Goal: Use online tool/utility: Utilize a website feature to perform a specific function

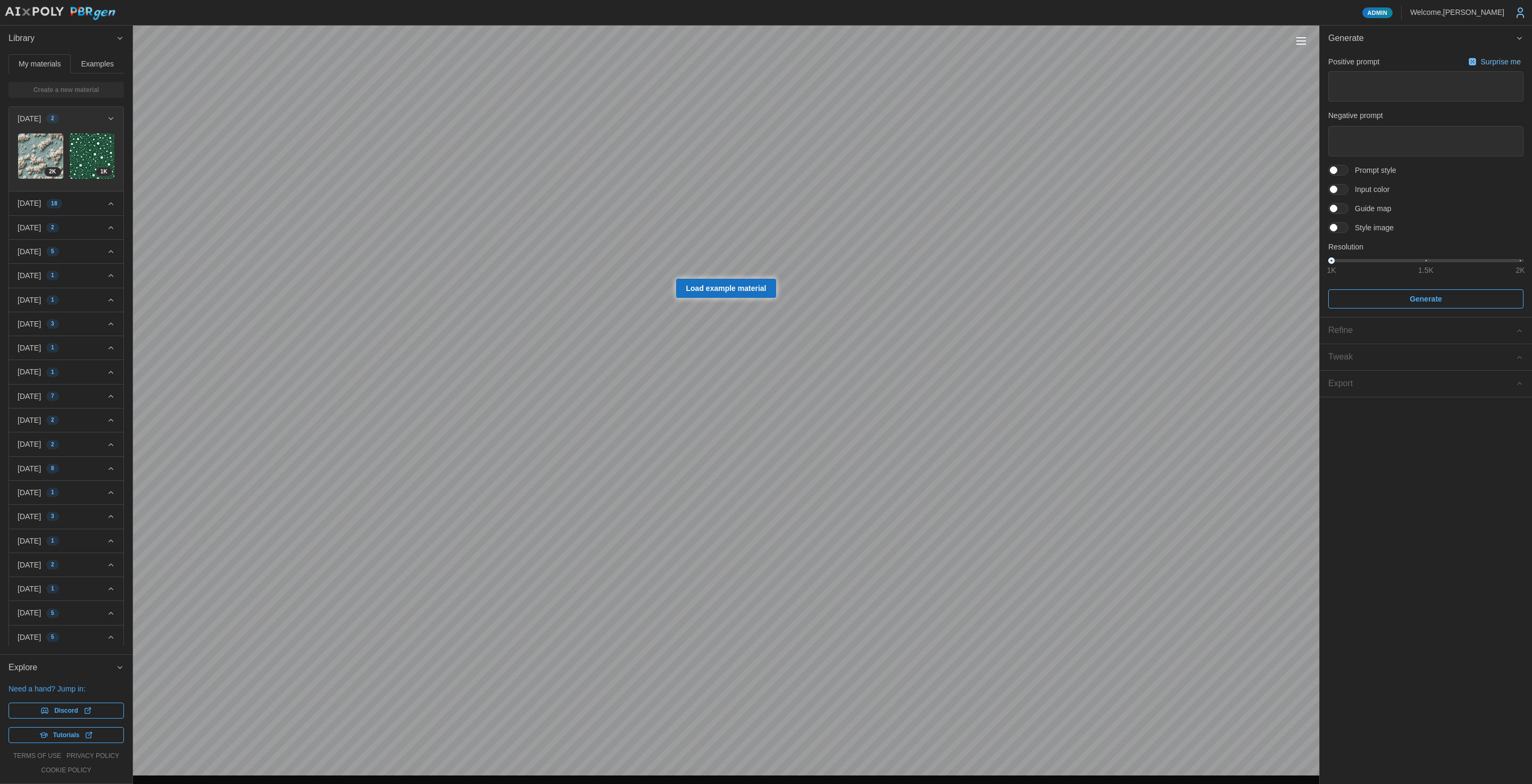
click at [764, 288] on span "Load example material" at bounding box center [726, 288] width 81 height 18
type textarea "*"
type textarea "**********"
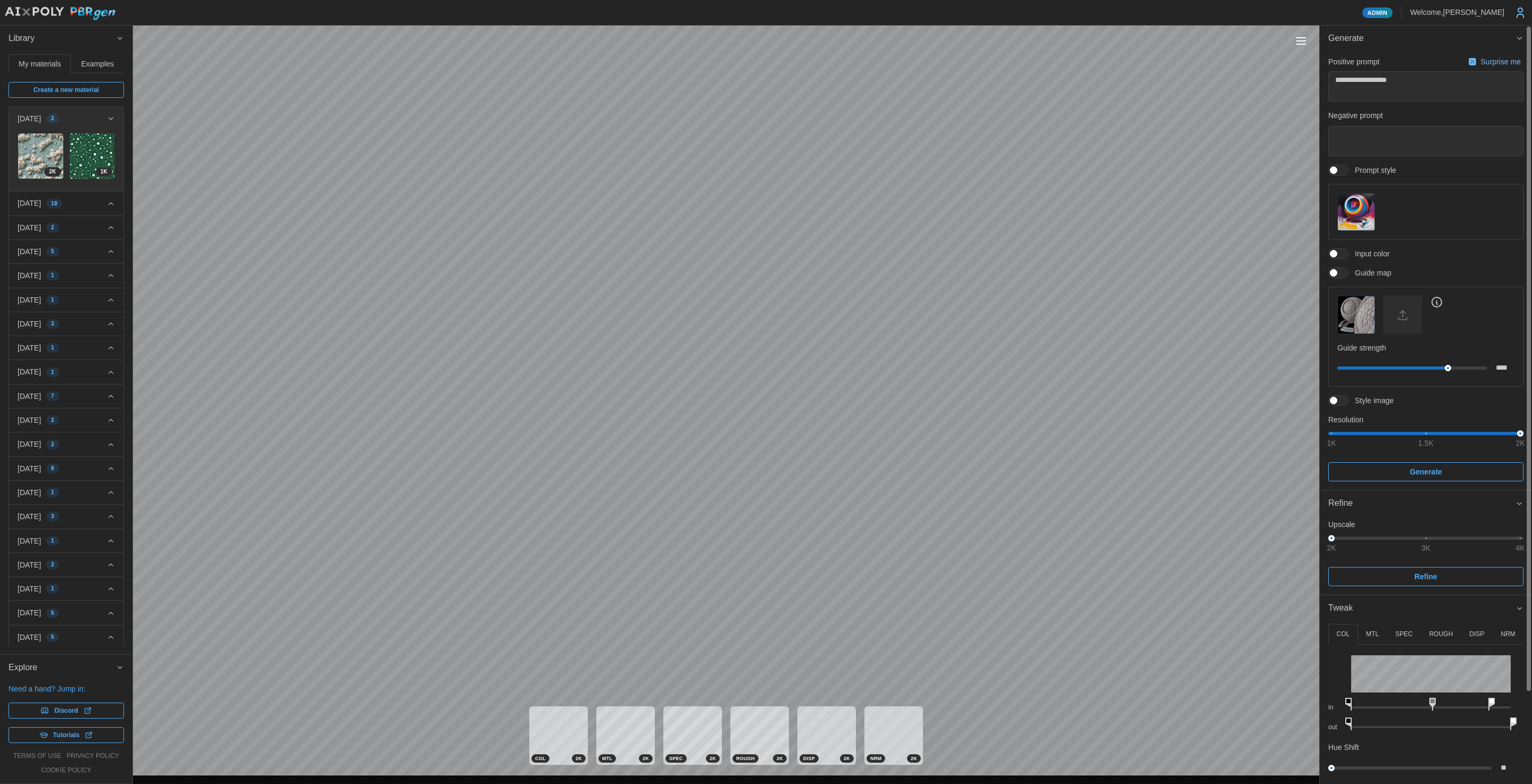
click at [1344, 398] on span at bounding box center [1344, 400] width 13 height 10
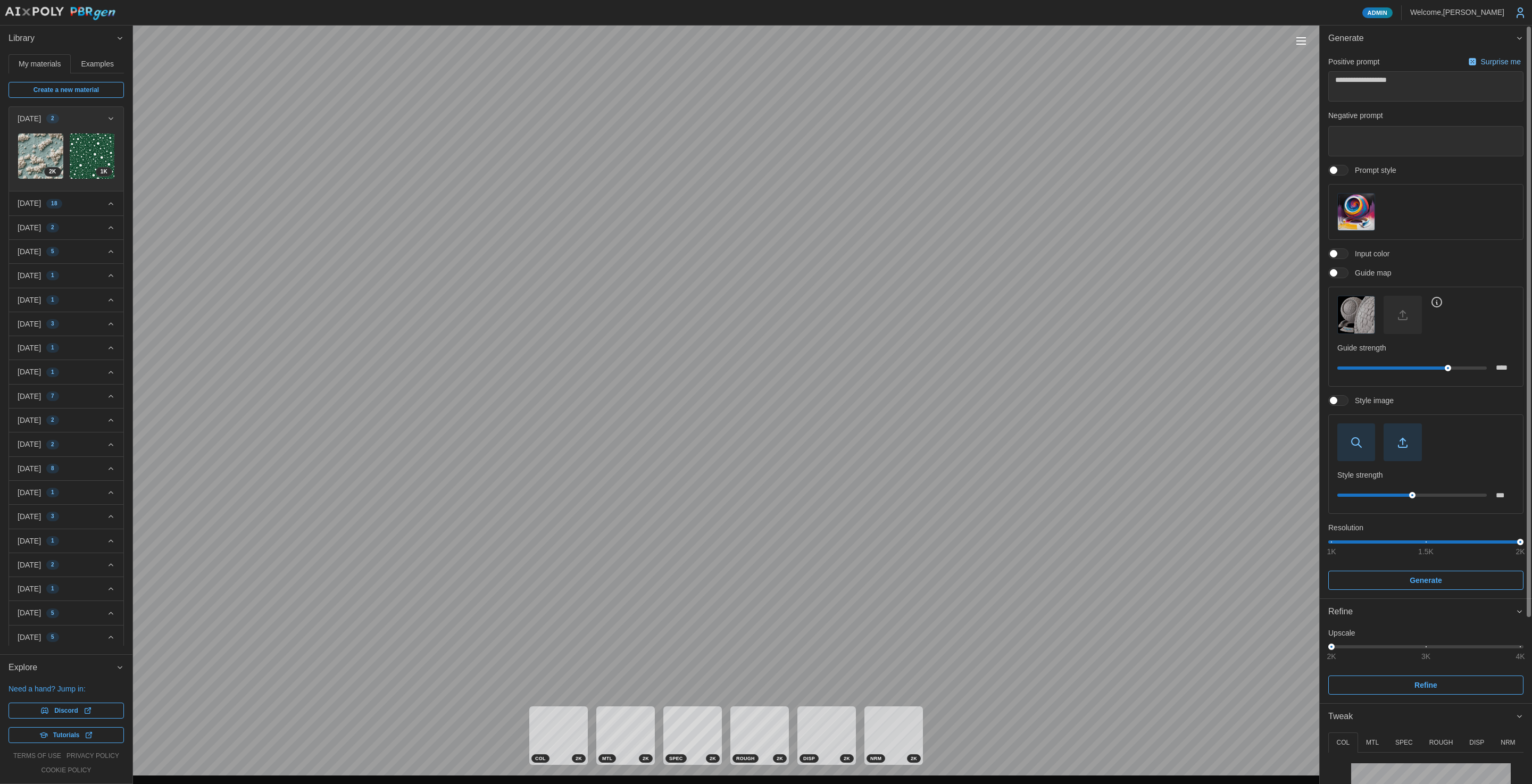
click at [1359, 442] on icon "button" at bounding box center [1355, 441] width 8 height 8
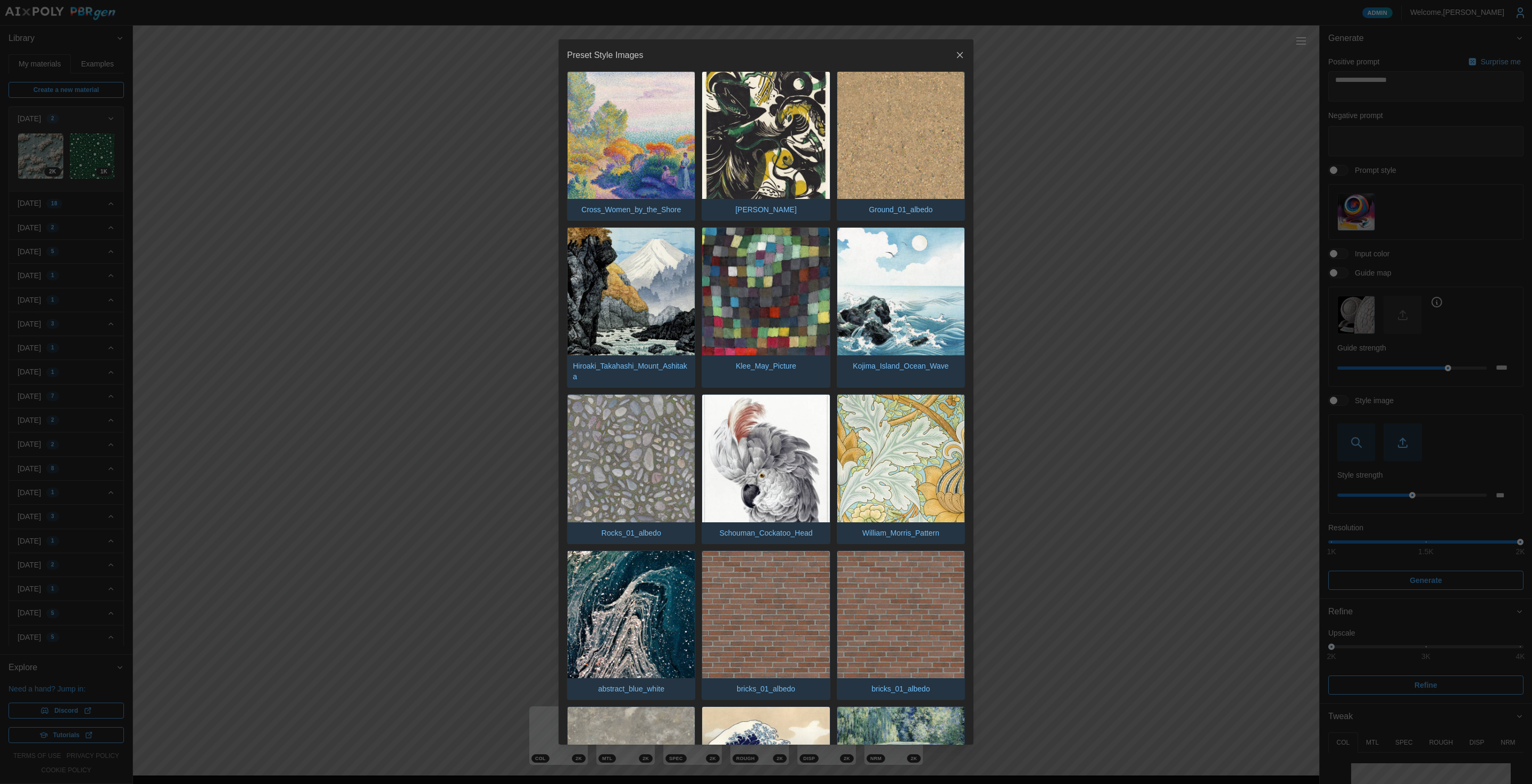
click at [748, 605] on img "button" at bounding box center [766, 614] width 127 height 127
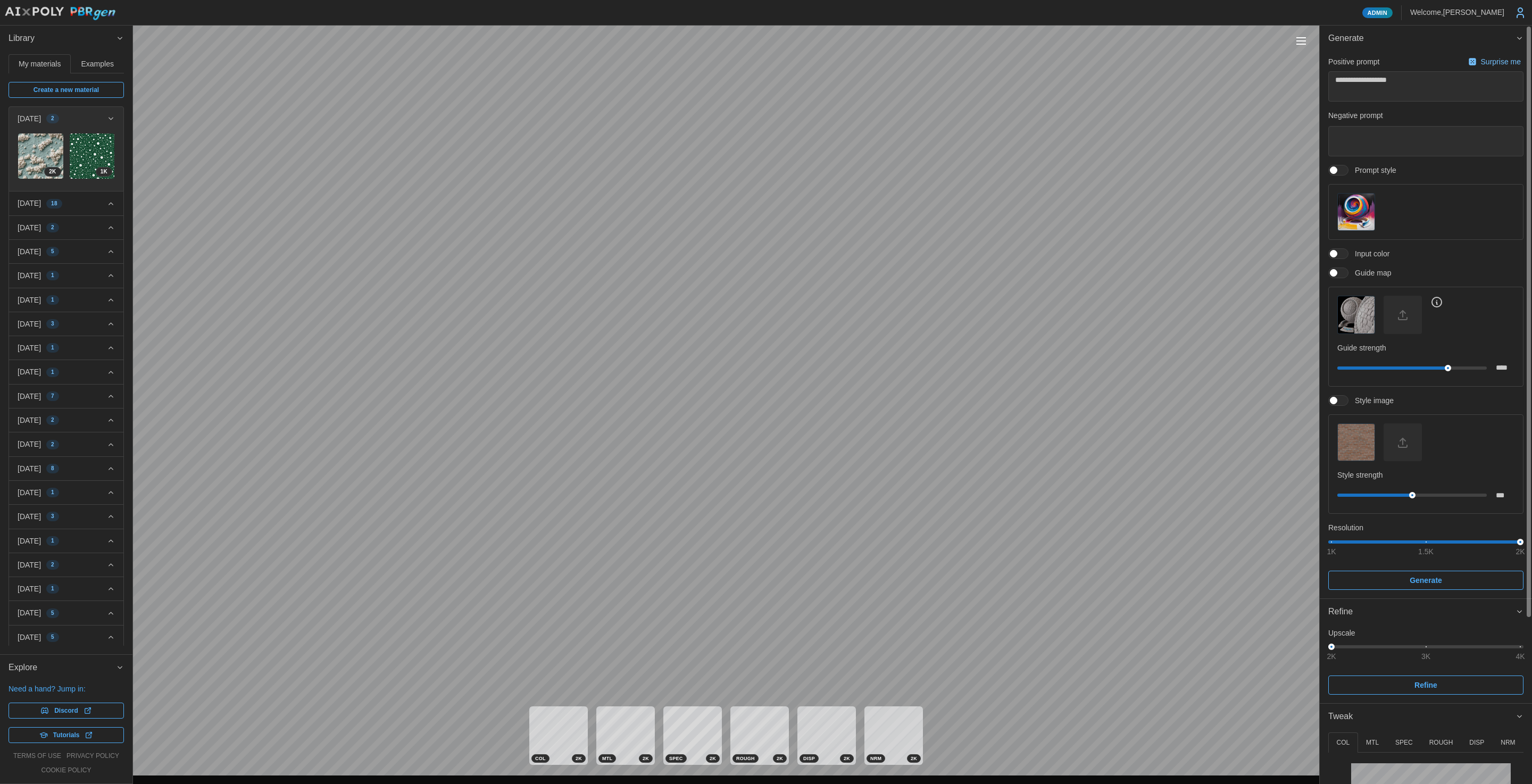
click at [1362, 449] on img "button" at bounding box center [1356, 442] width 37 height 37
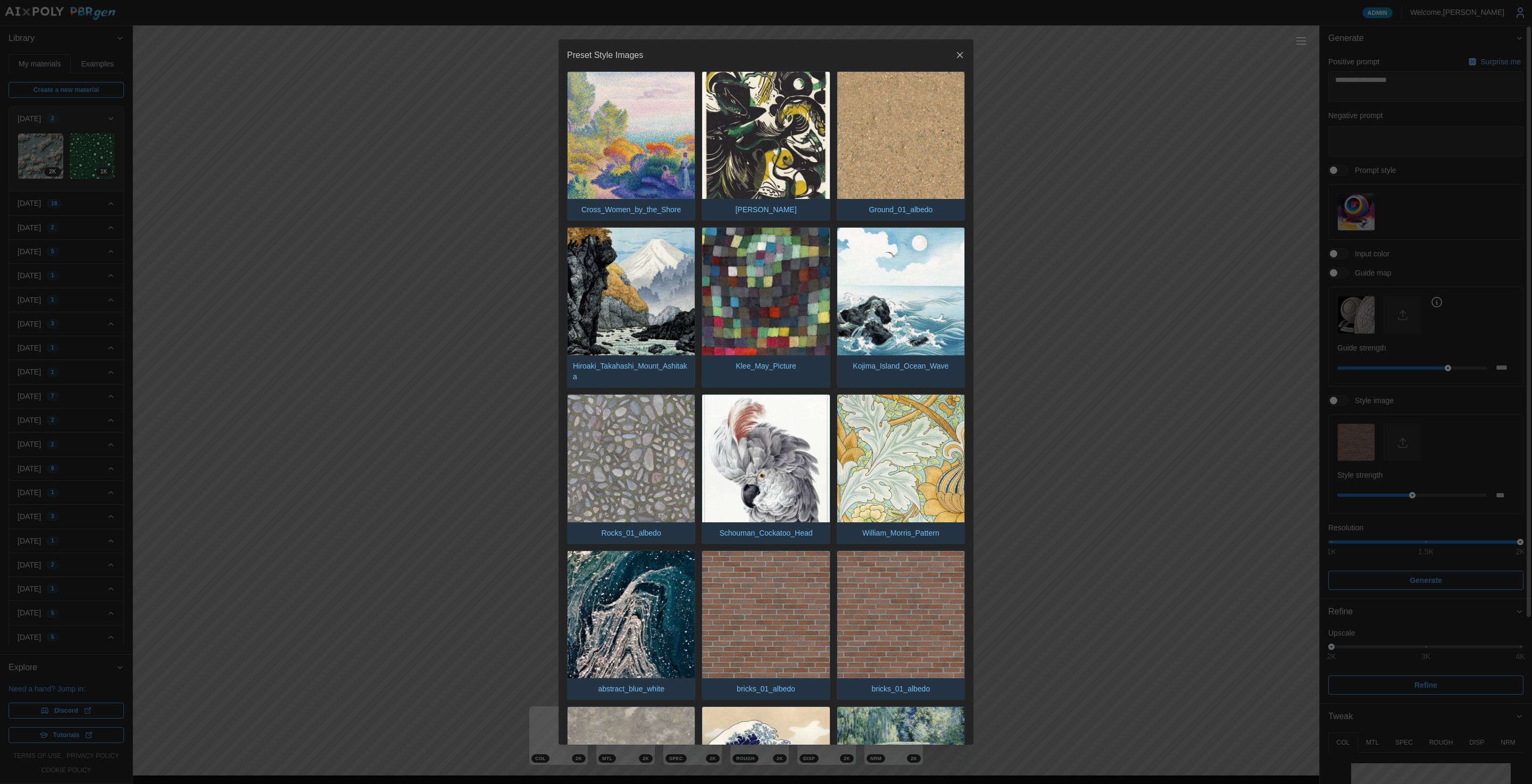
click at [868, 559] on img "button" at bounding box center [901, 614] width 127 height 127
type textarea "*"
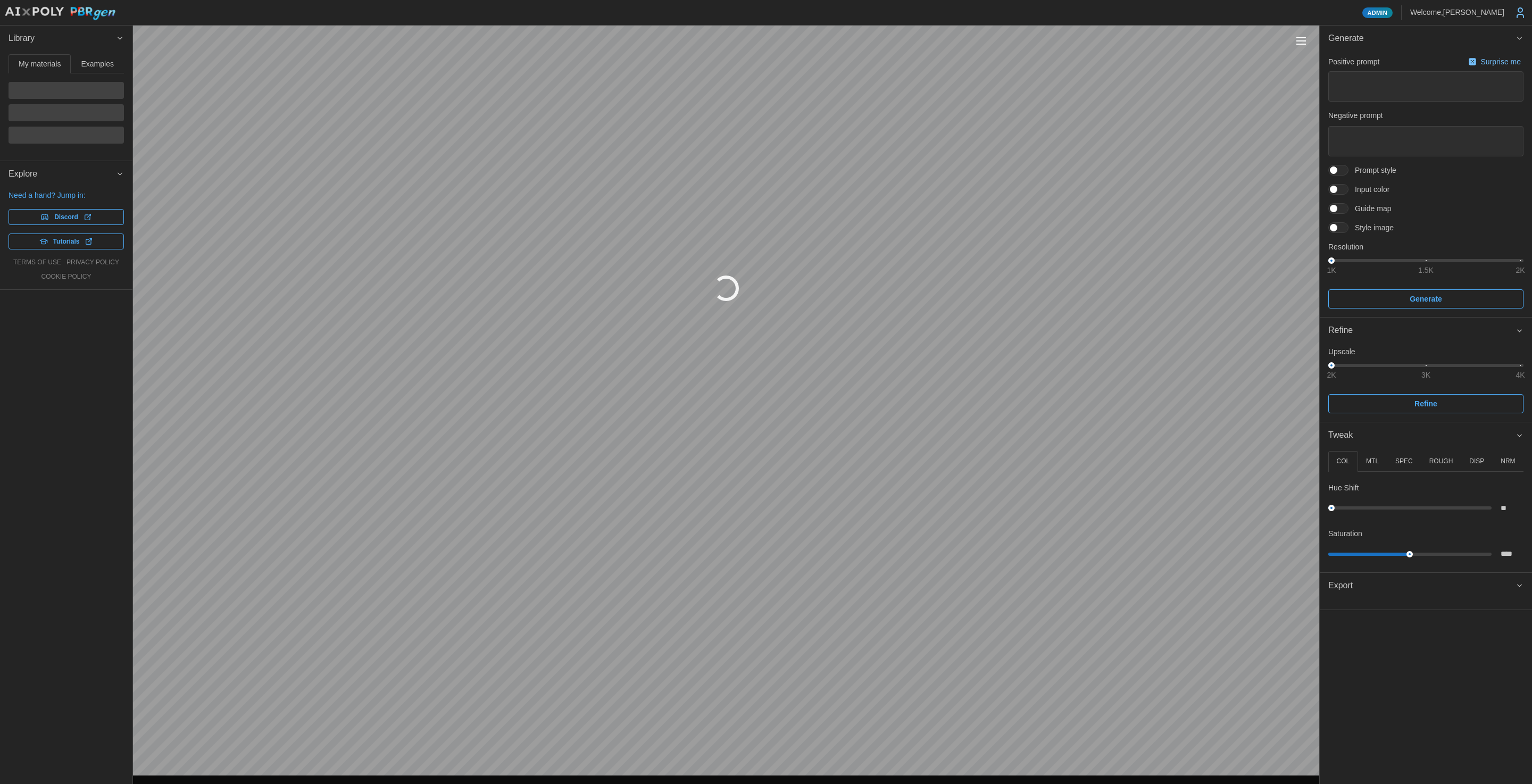
click at [1367, 227] on span "Style image" at bounding box center [1371, 227] width 45 height 11
type textarea "*"
type textarea "**********"
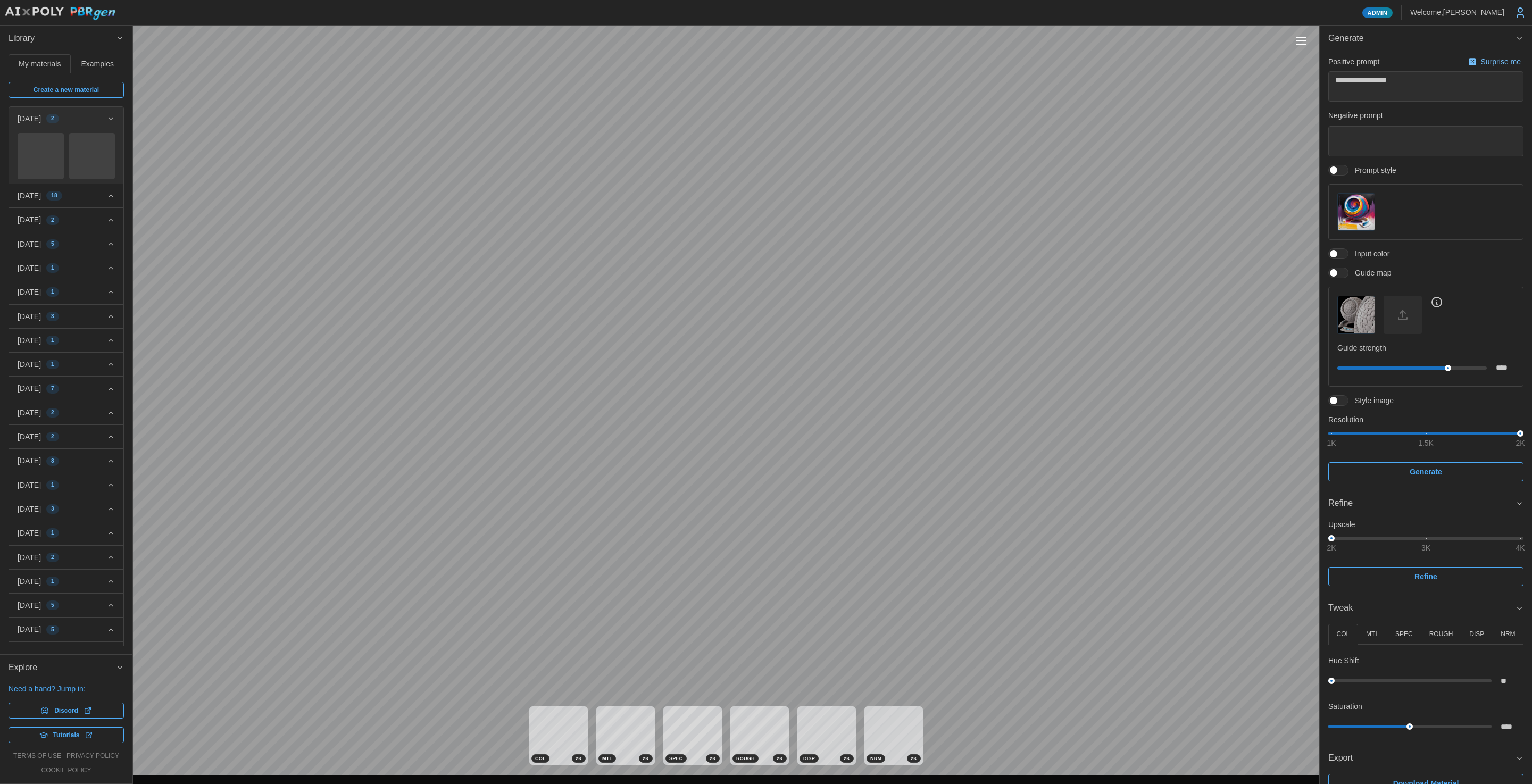
click at [1364, 269] on span "Guide map" at bounding box center [1369, 273] width 42 height 11
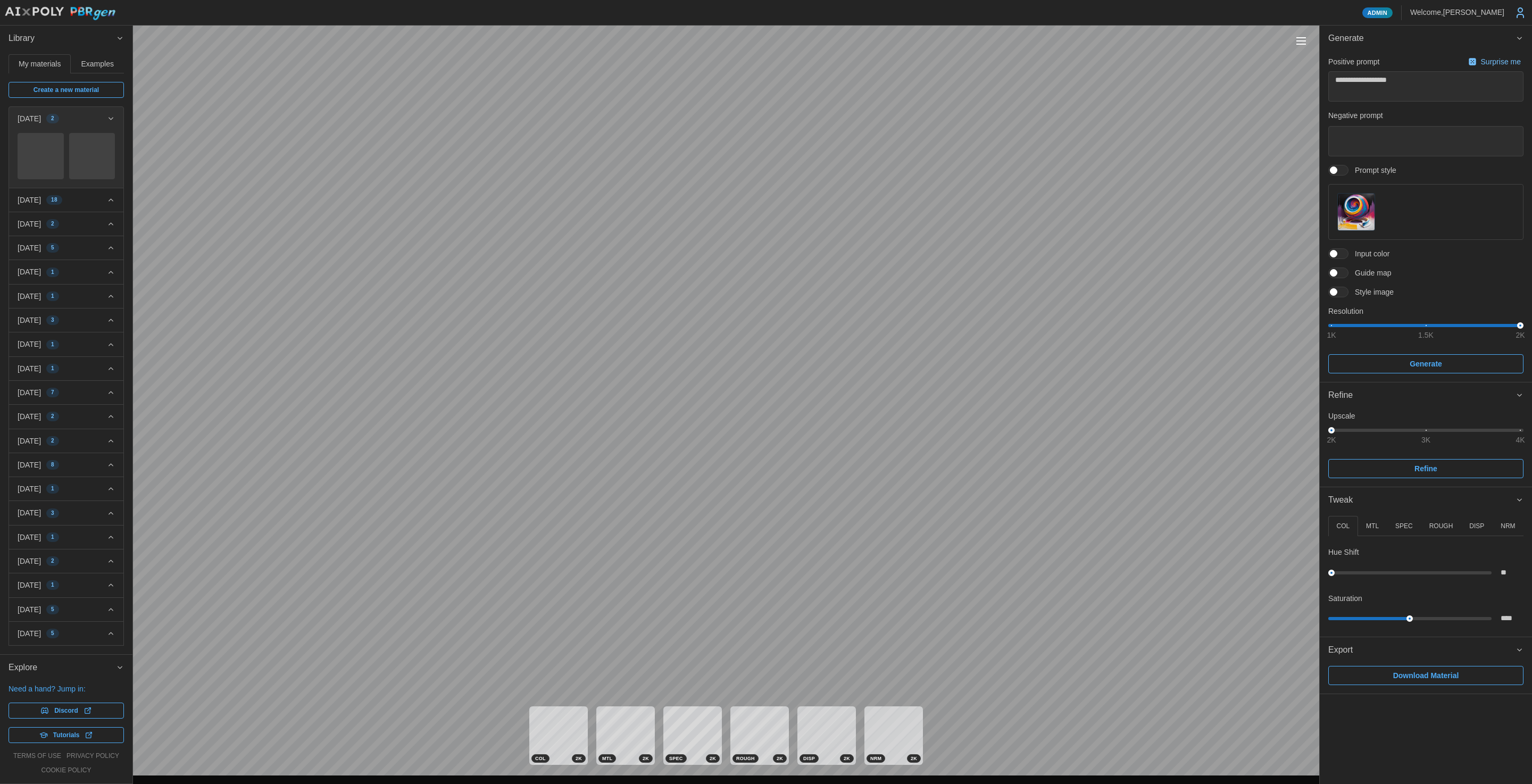
click at [1367, 290] on span "Style image" at bounding box center [1371, 292] width 45 height 11
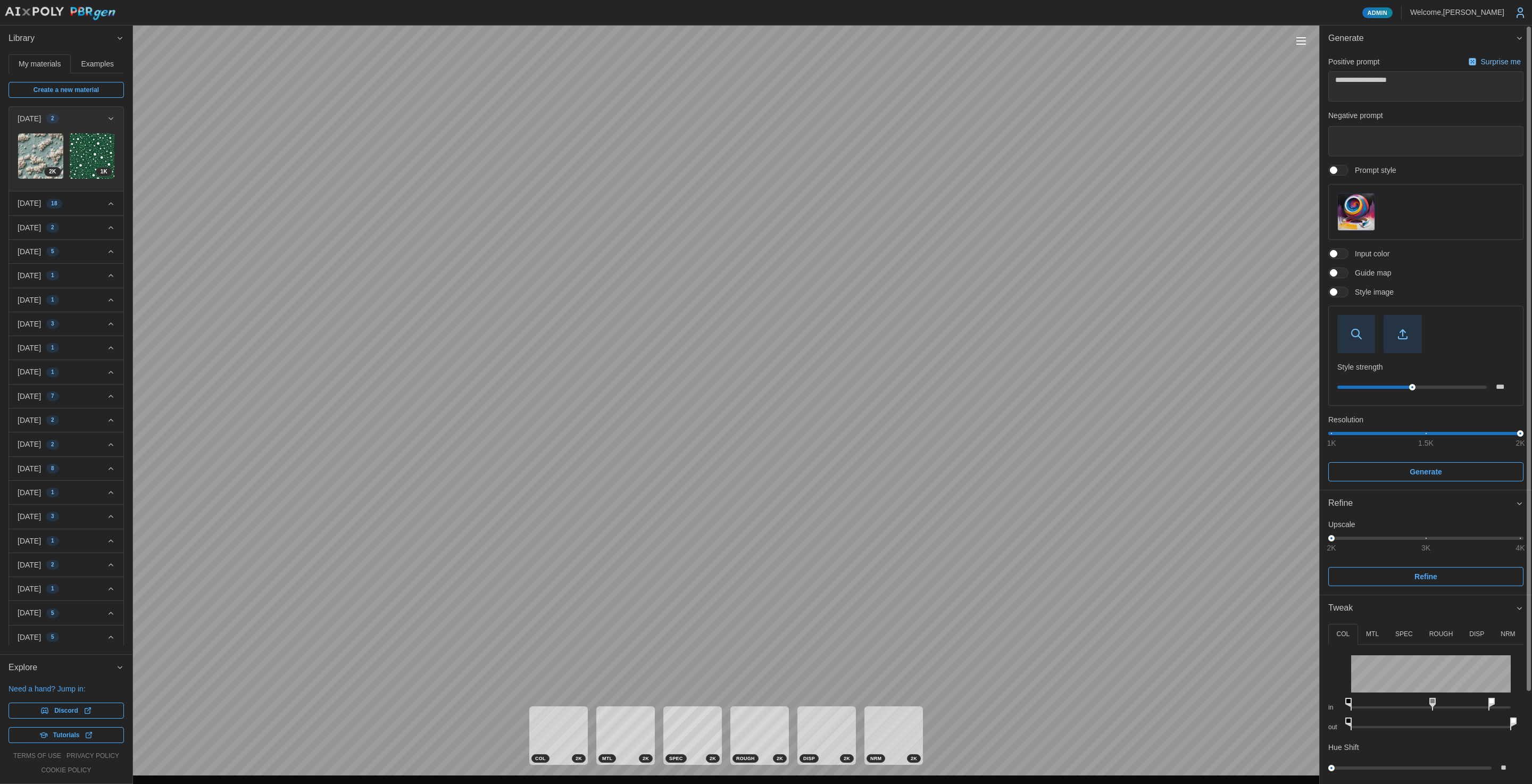
type textarea "*"
click at [1359, 335] on icon "button" at bounding box center [1357, 334] width 13 height 13
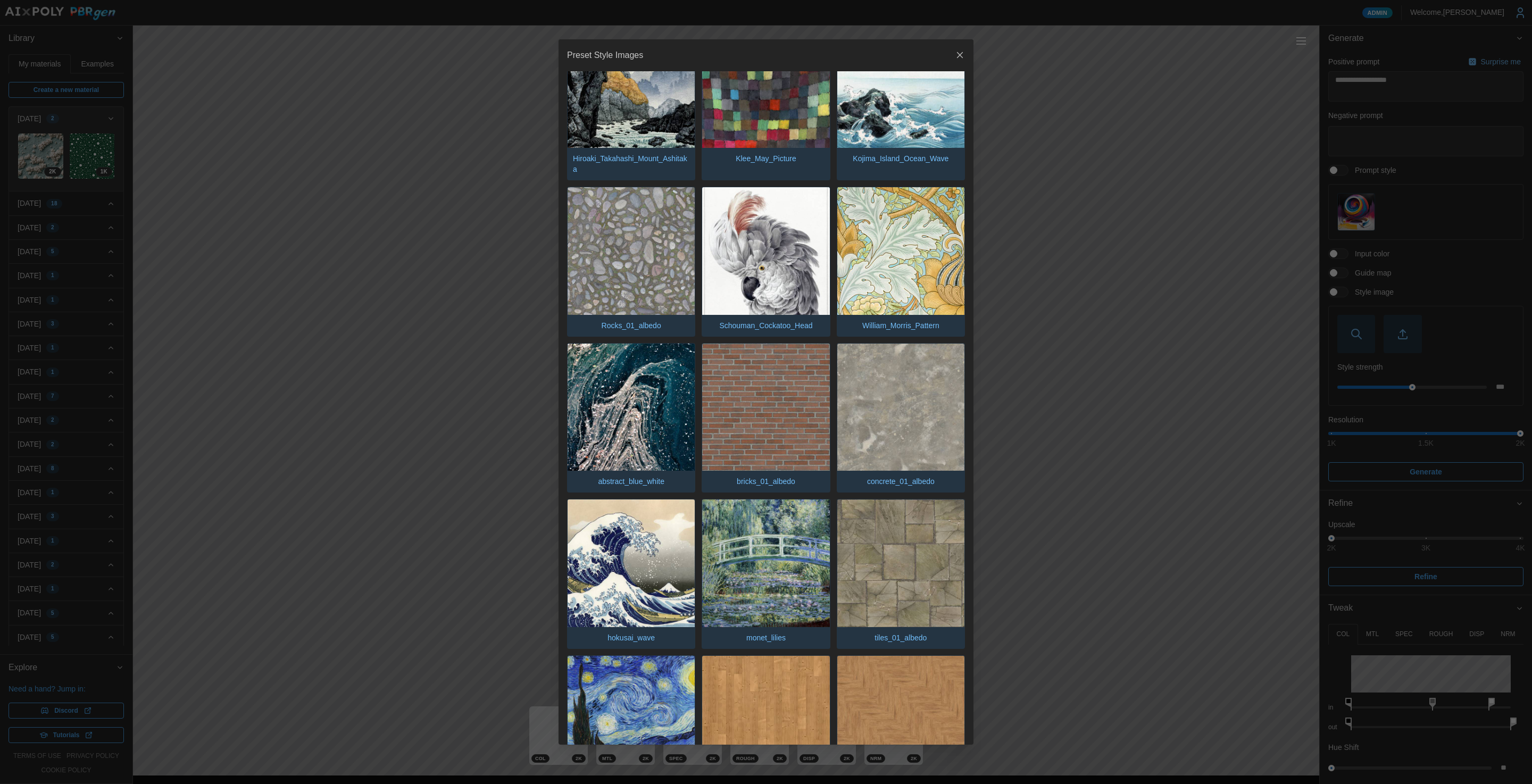
scroll to position [260, 0]
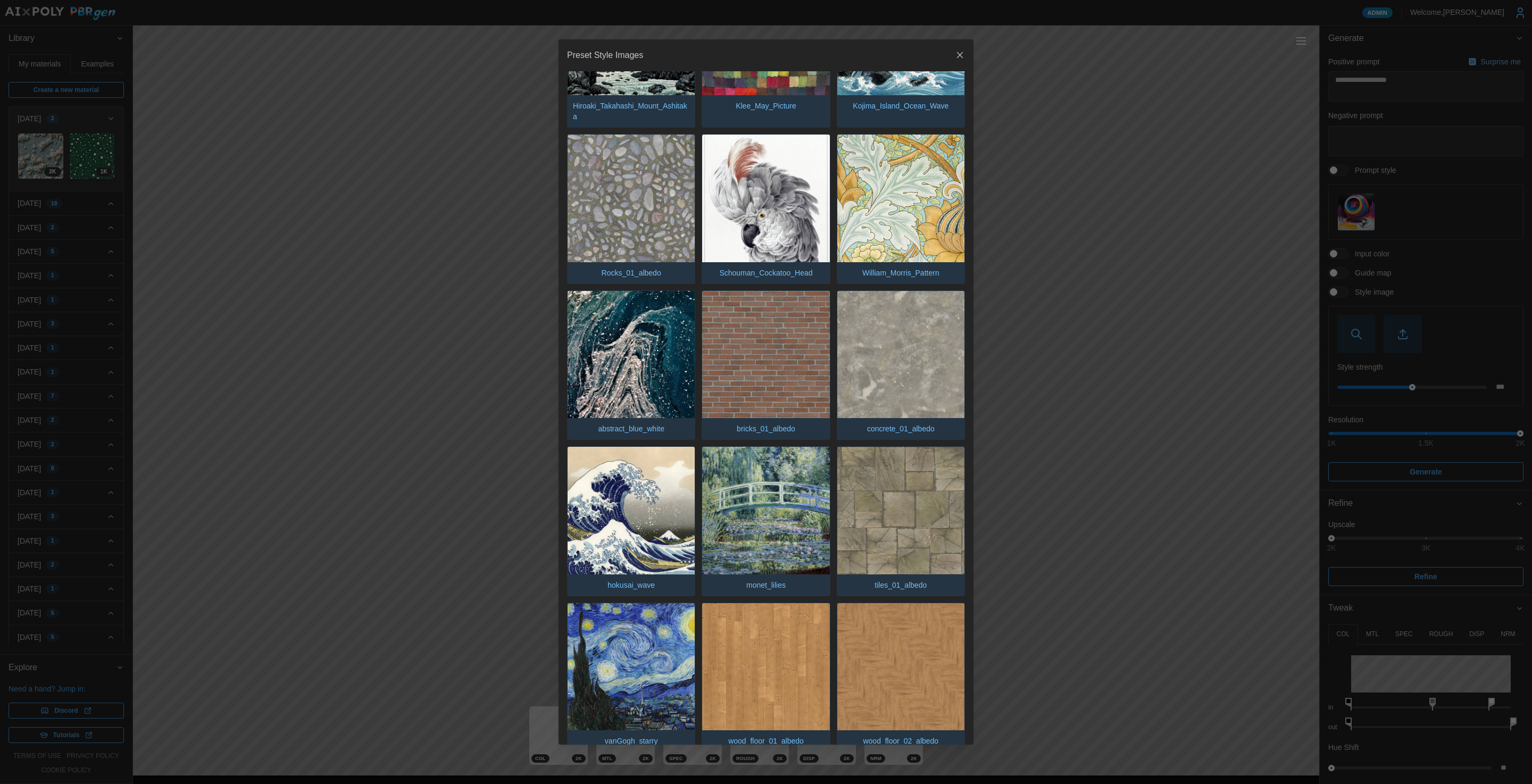
type textarea "*"
click at [1071, 198] on div at bounding box center [766, 392] width 1532 height 784
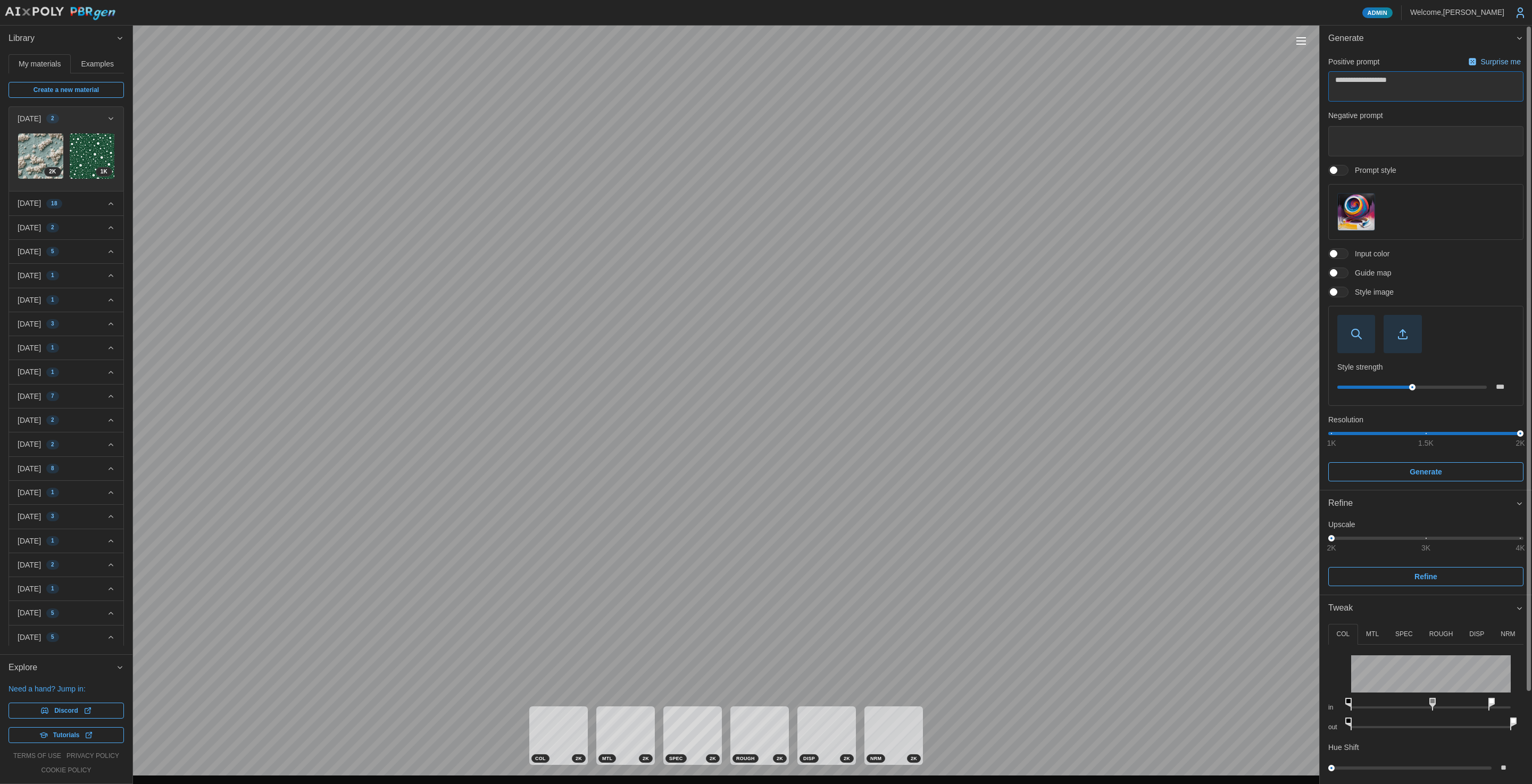
click at [1469, 88] on textarea "**********" at bounding box center [1426, 86] width 195 height 30
click at [1476, 57] on div "Surprise me" at bounding box center [1495, 61] width 57 height 11
type textarea "*"
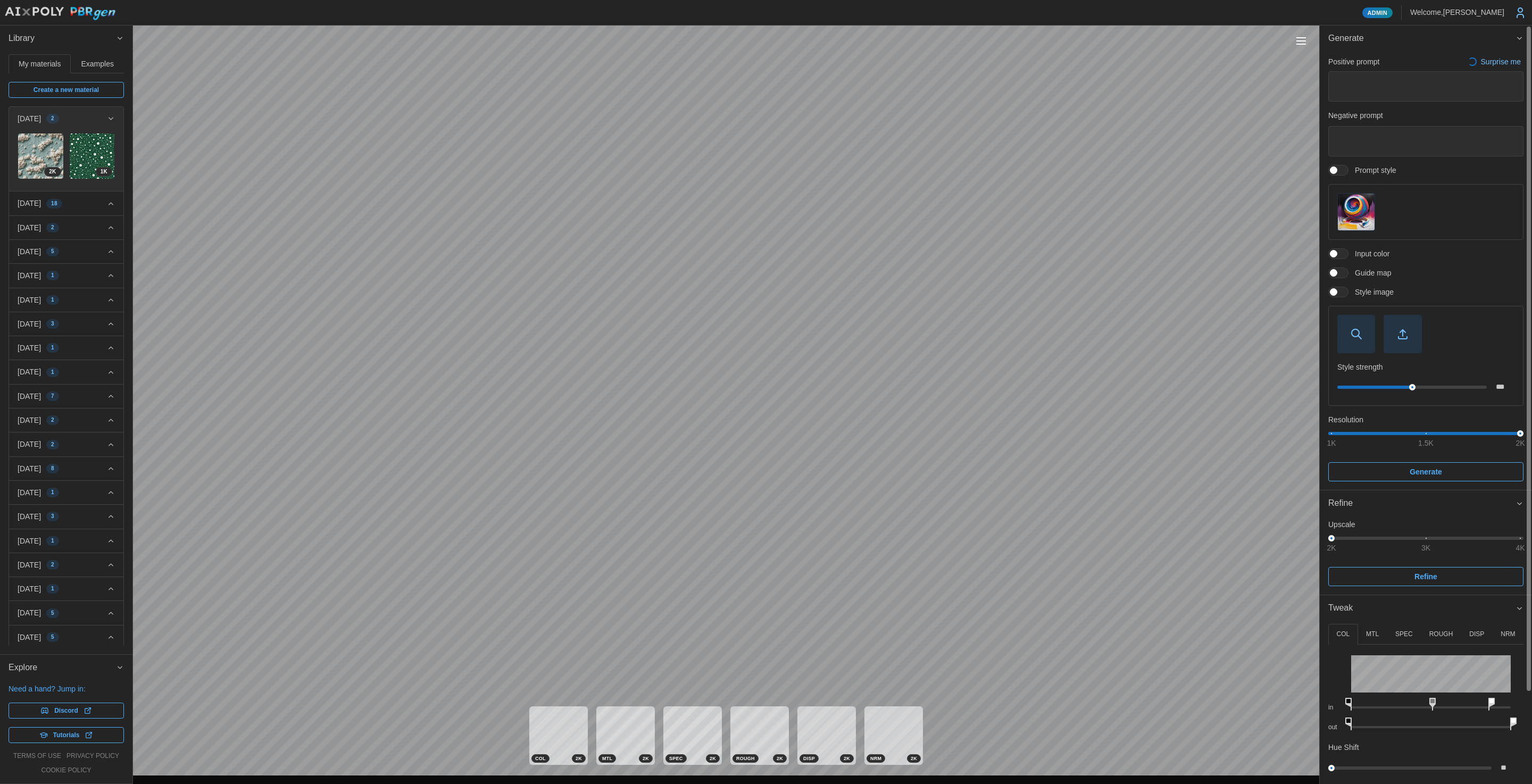
type textarea "**********"
type textarea "******"
click at [1449, 83] on textarea "**********" at bounding box center [1426, 86] width 195 height 30
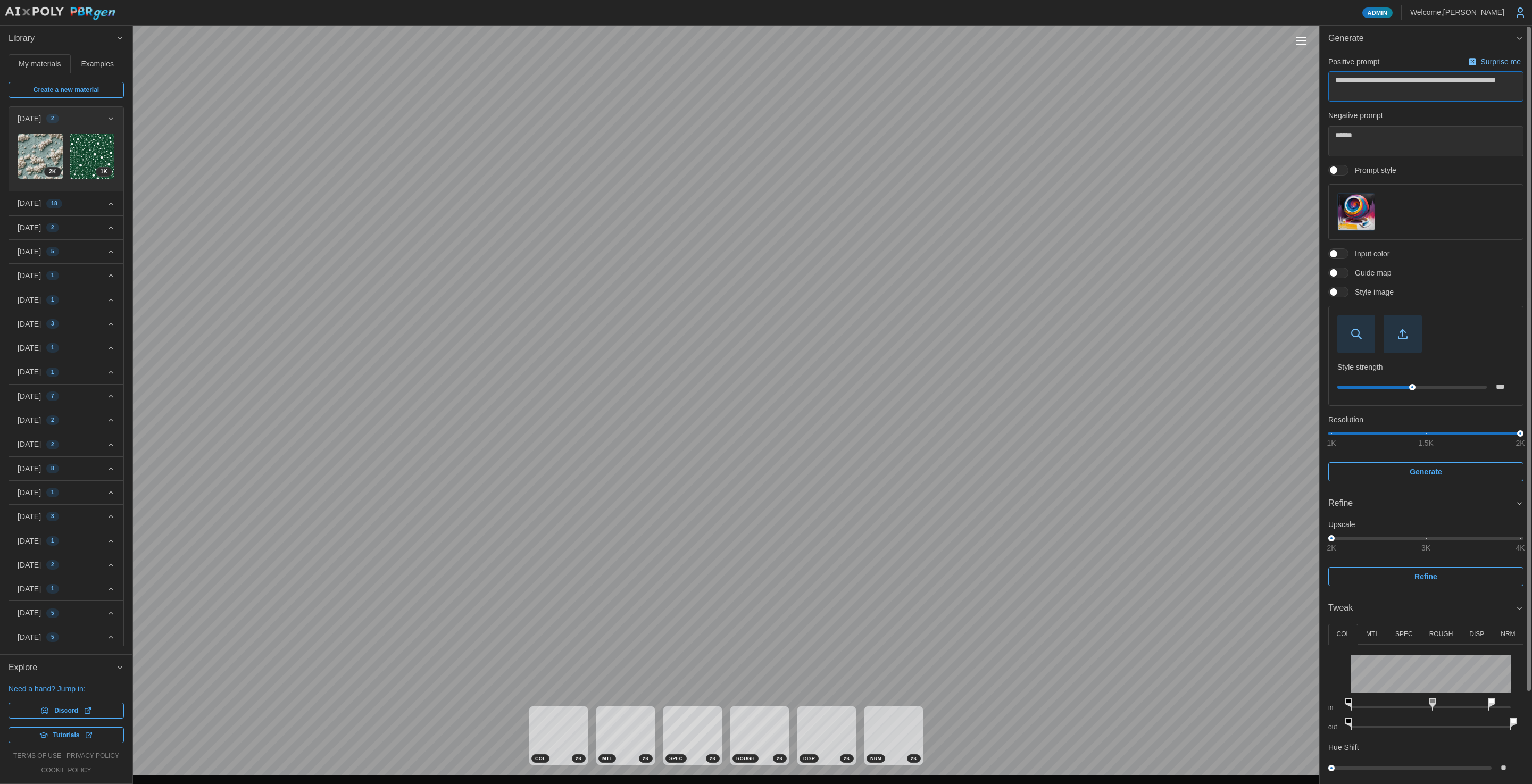
type textarea "*"
click at [1397, 141] on textarea "******" at bounding box center [1426, 141] width 195 height 30
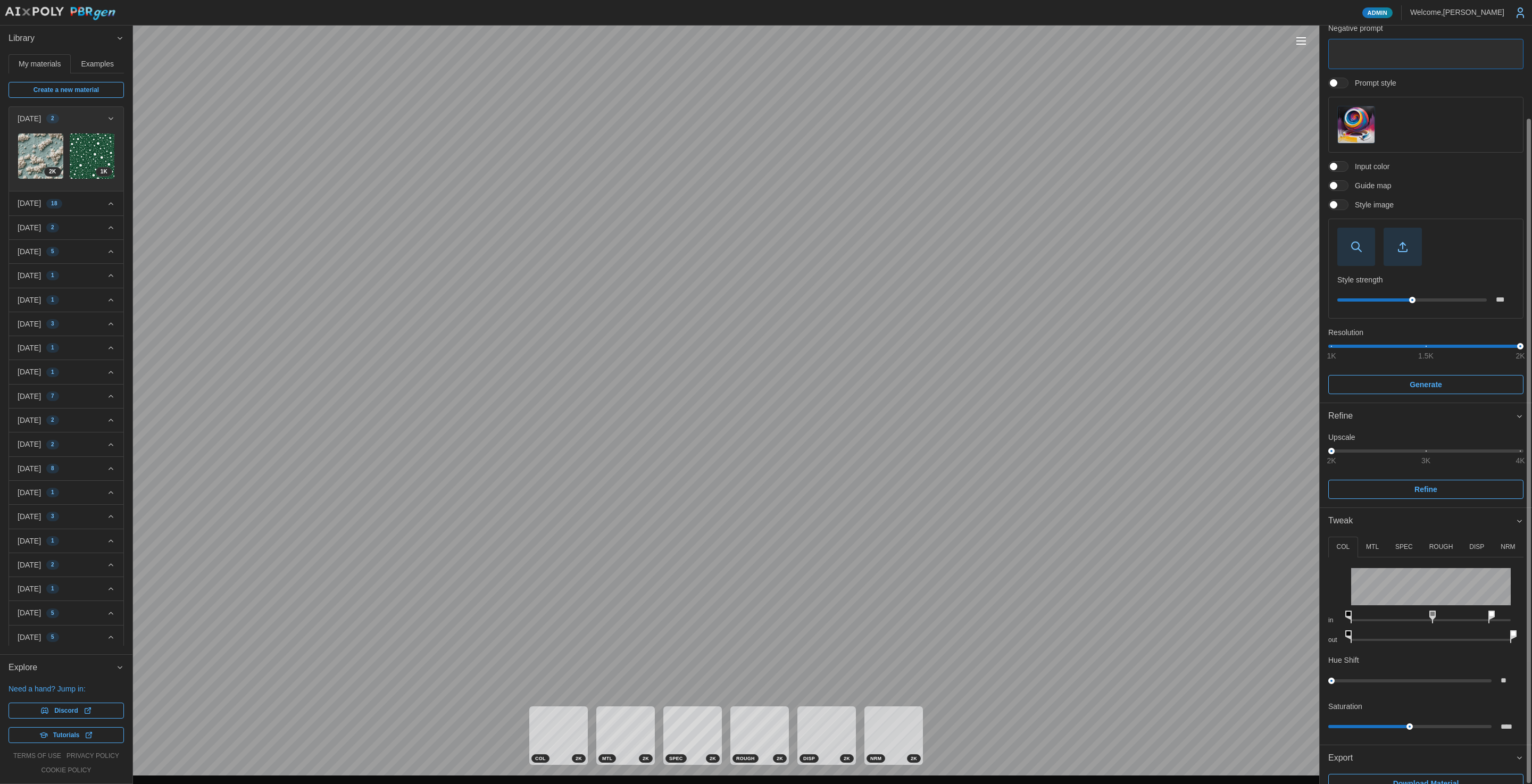
scroll to position [105, 0]
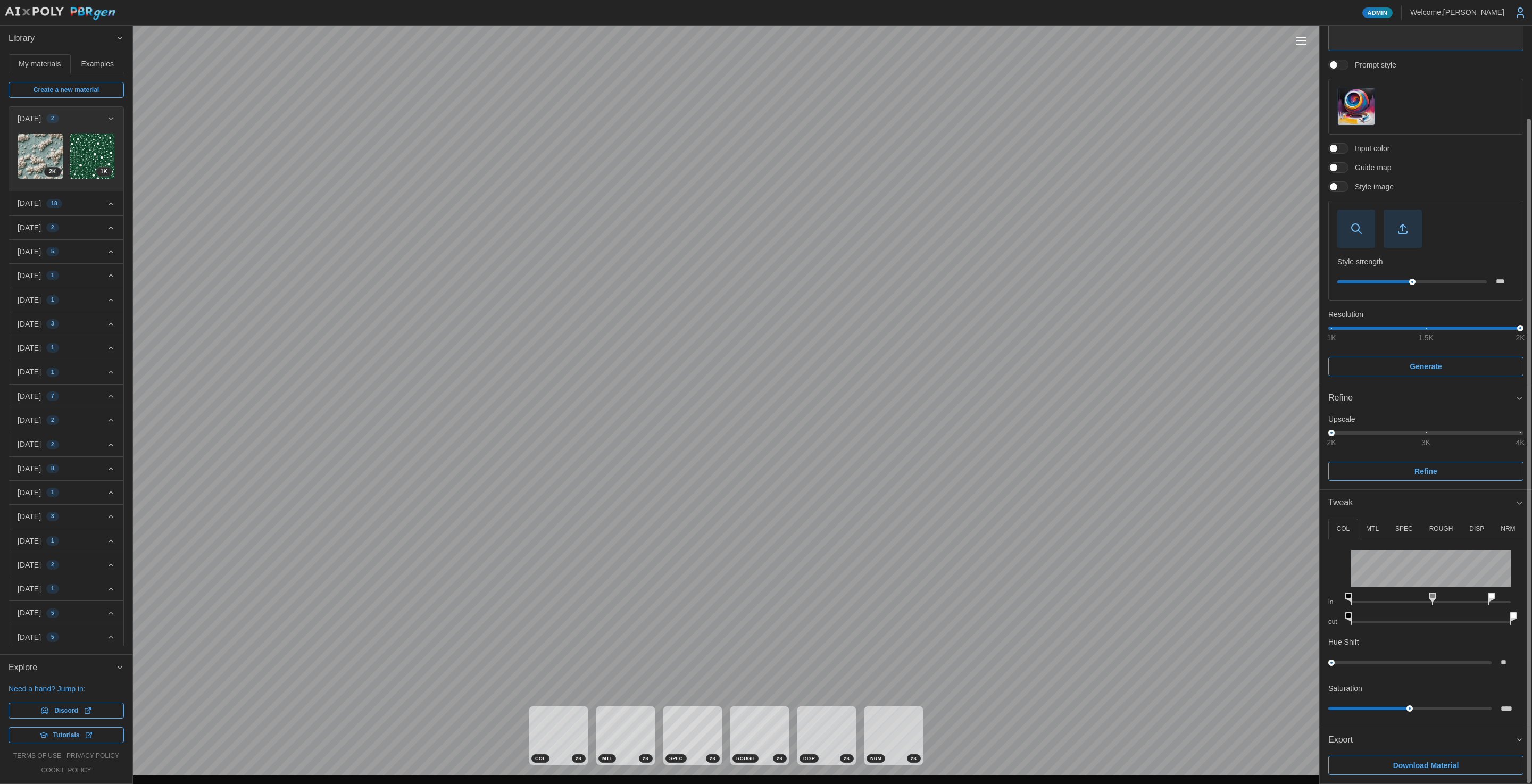
click at [1527, 760] on div at bounding box center [1528, 451] width 4 height 664
click at [1463, 767] on span "Download Material" at bounding box center [1426, 765] width 175 height 18
click at [1449, 364] on span "Generate" at bounding box center [1426, 367] width 175 height 18
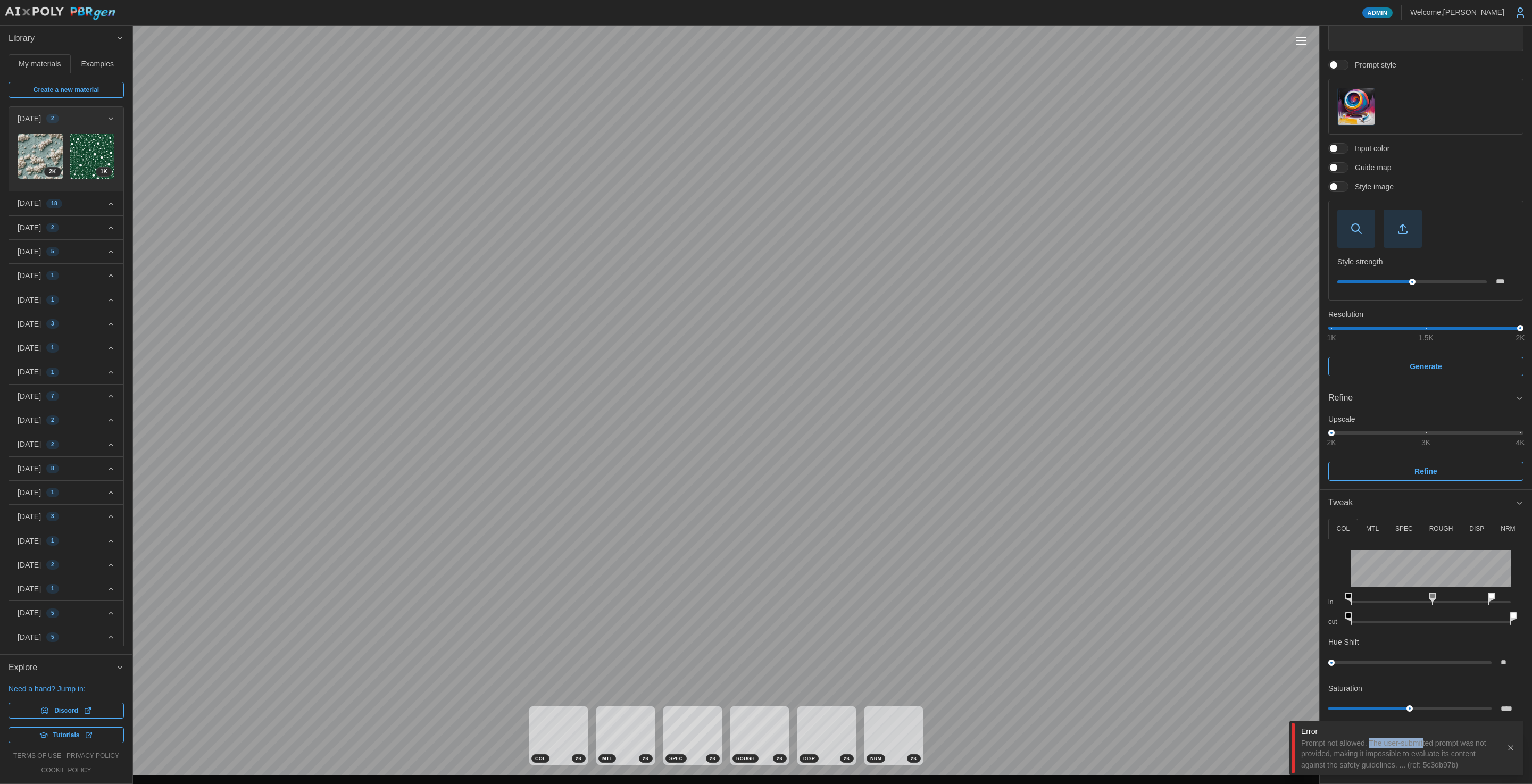
drag, startPoint x: 1374, startPoint y: 742, endPoint x: 1429, endPoint y: 747, distance: 55.2
click at [1429, 747] on div "Prompt not allowed. The user-submitted prompt was not provided, making it impos…" at bounding box center [1399, 754] width 197 height 32
drag, startPoint x: 1303, startPoint y: 743, endPoint x: 1399, endPoint y: 766, distance: 98.7
click at [1399, 766] on div "Prompt not allowed. The user-submitted prompt was not provided, making it impos…" at bounding box center [1399, 754] width 197 height 32
copy div "Prompt not allowed. The user-submitted prompt was not provided, making it impos…"
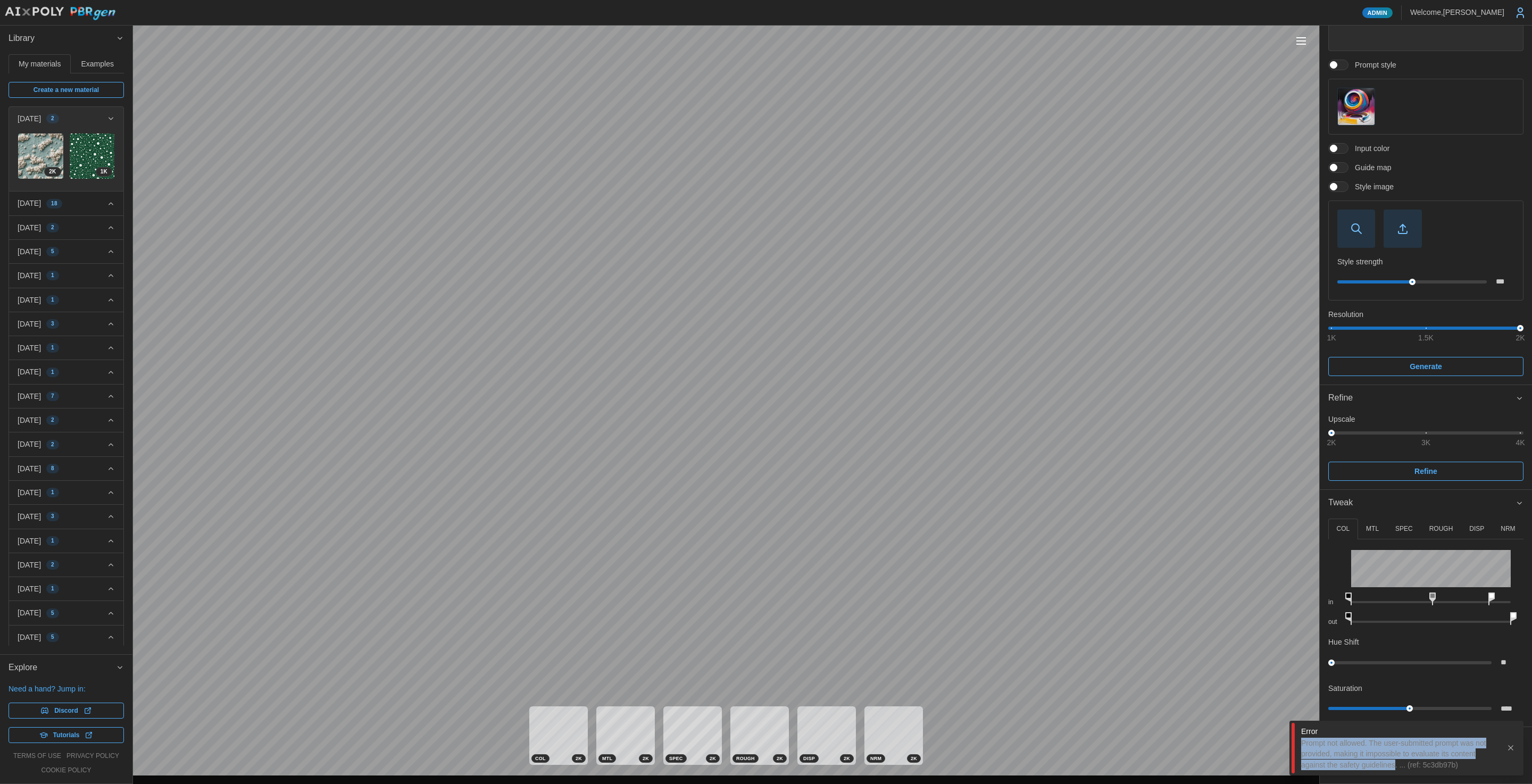
click at [72, 88] on span "Create a new material" at bounding box center [66, 90] width 66 height 15
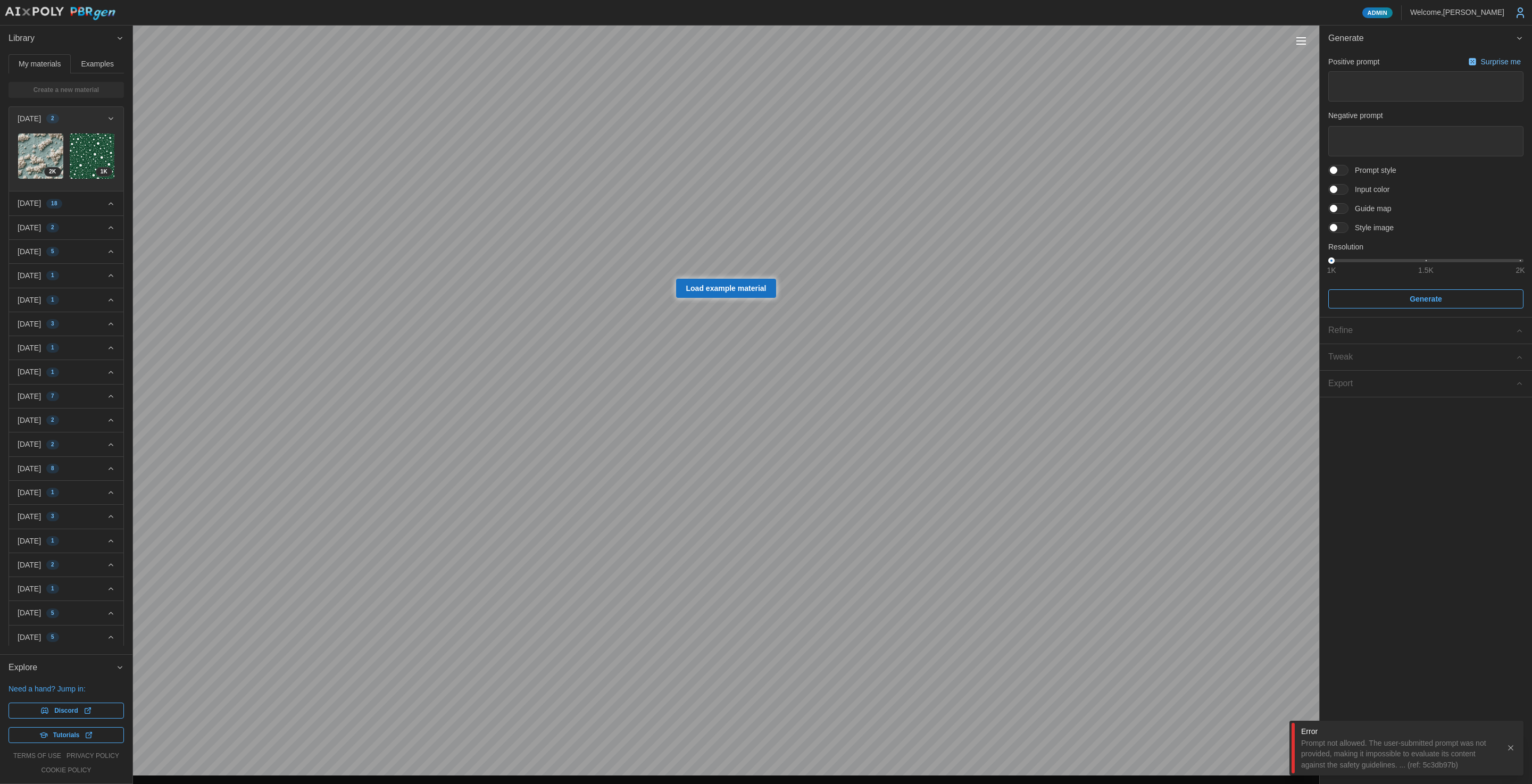
click at [1365, 230] on span "Style image" at bounding box center [1371, 227] width 45 height 11
click at [1351, 222] on div "Positive prompt Surprise me Negative prompt Prompt style Input color Guide map …" at bounding box center [1426, 182] width 195 height 255
click at [1347, 228] on span at bounding box center [1344, 227] width 13 height 10
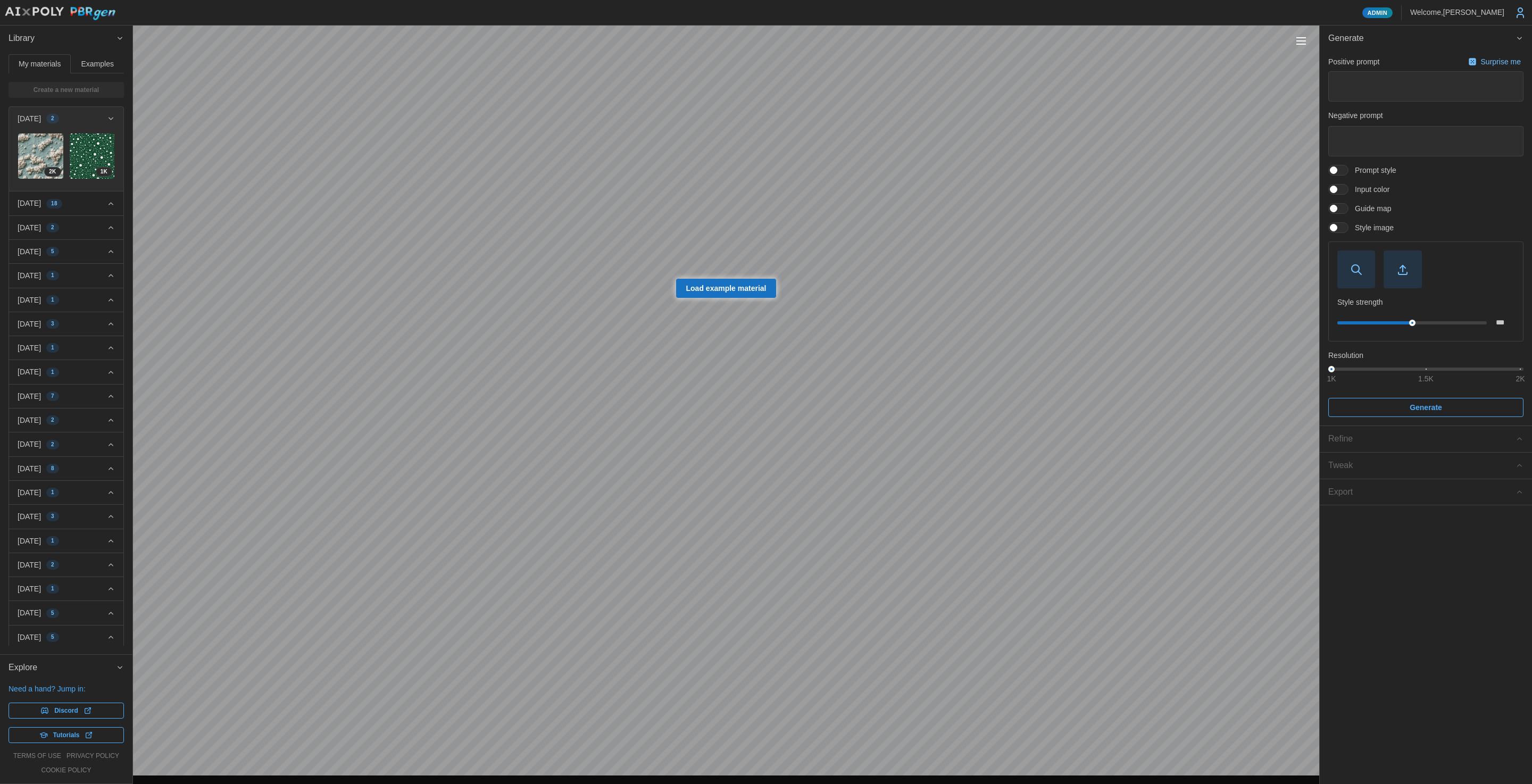
click at [1488, 61] on p "Surprise me" at bounding box center [1502, 61] width 42 height 11
type textarea "*"
type textarea "**********"
type textarea "******"
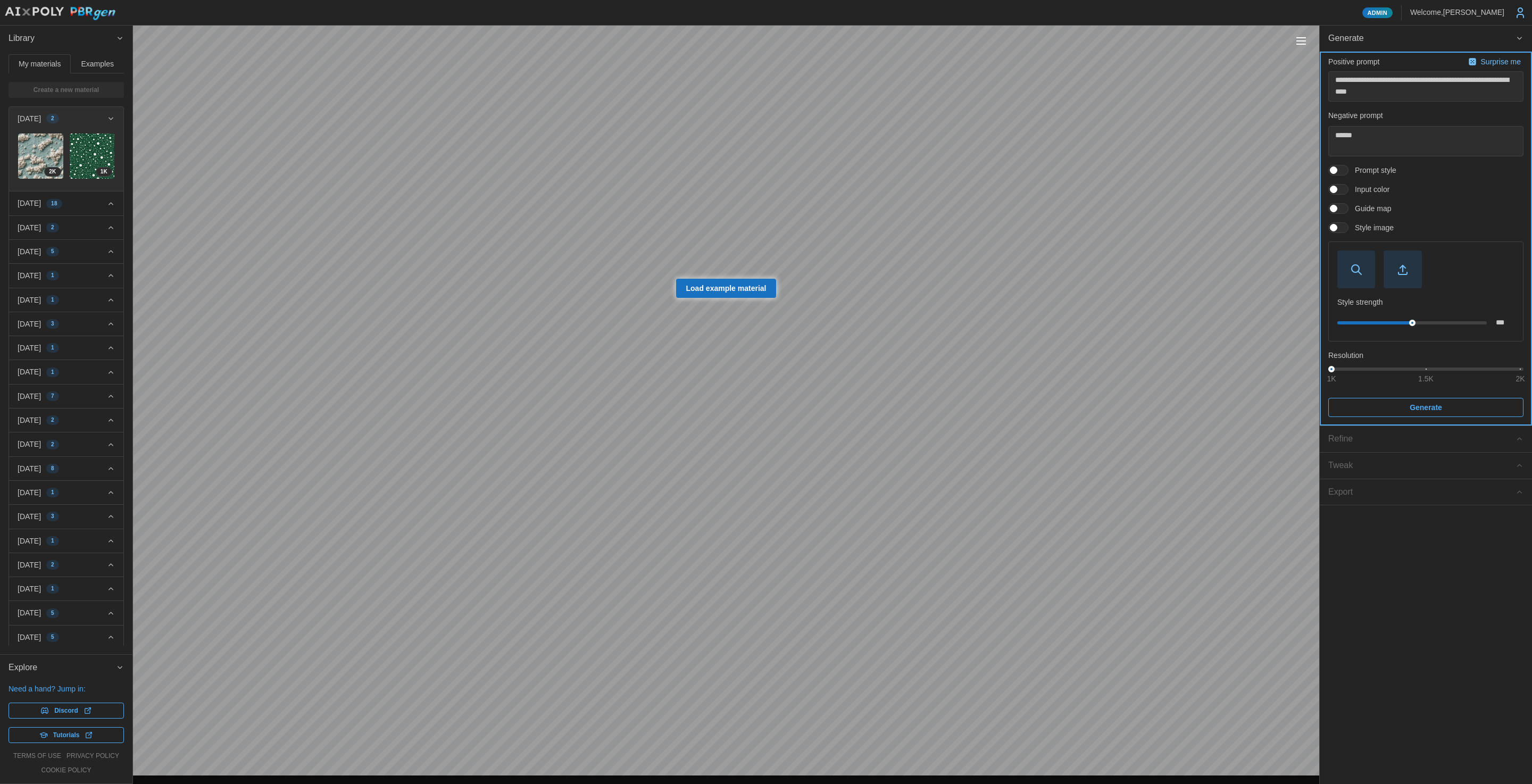
click at [1394, 403] on span "Generate" at bounding box center [1426, 408] width 175 height 18
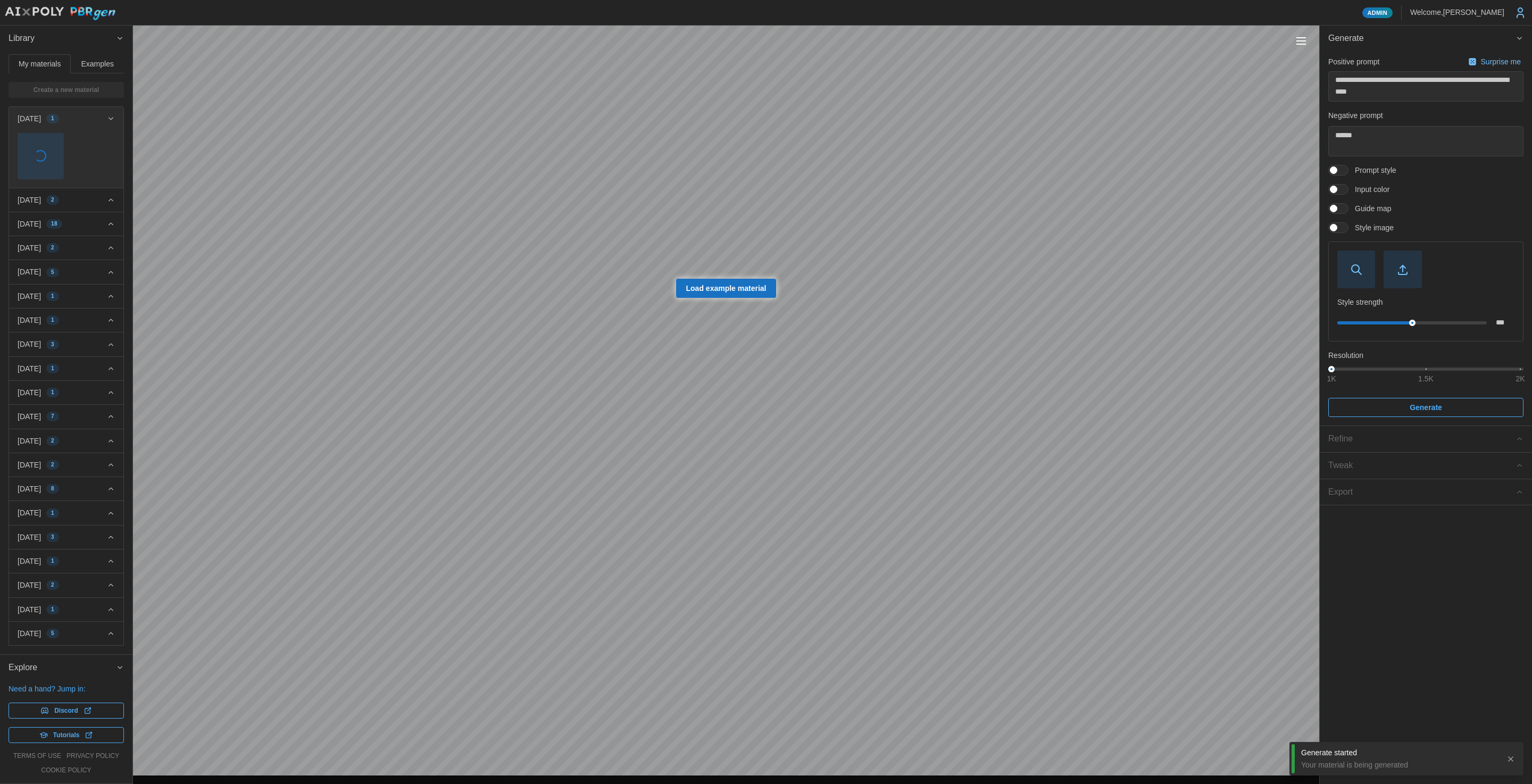
click at [46, 154] on span "button" at bounding box center [41, 156] width 45 height 45
click at [48, 162] on span "button" at bounding box center [41, 156] width 45 height 45
click at [49, 167] on span "1 K" at bounding box center [52, 172] width 7 height 8
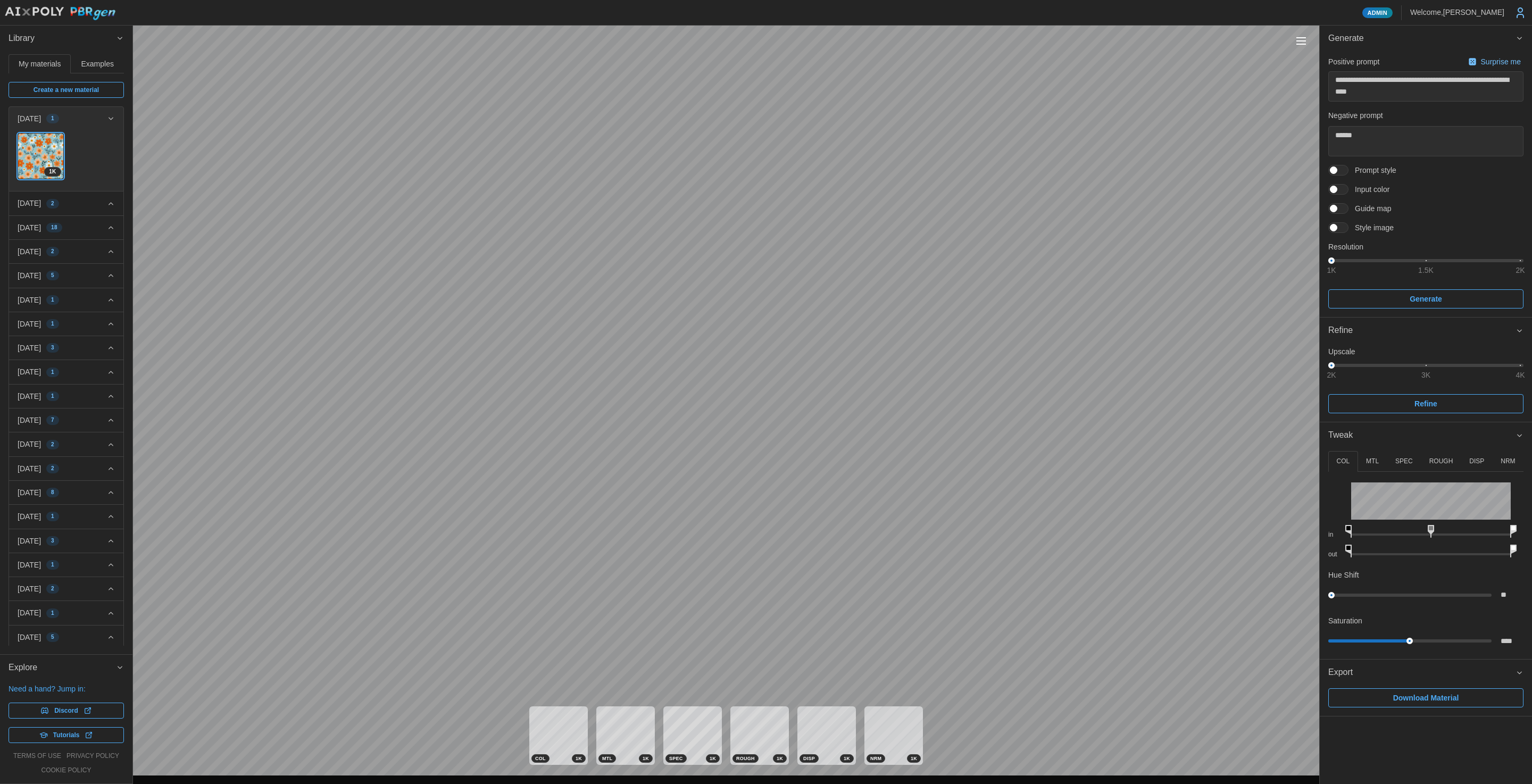
click at [1514, 459] on p "NRM" at bounding box center [1508, 461] width 14 height 9
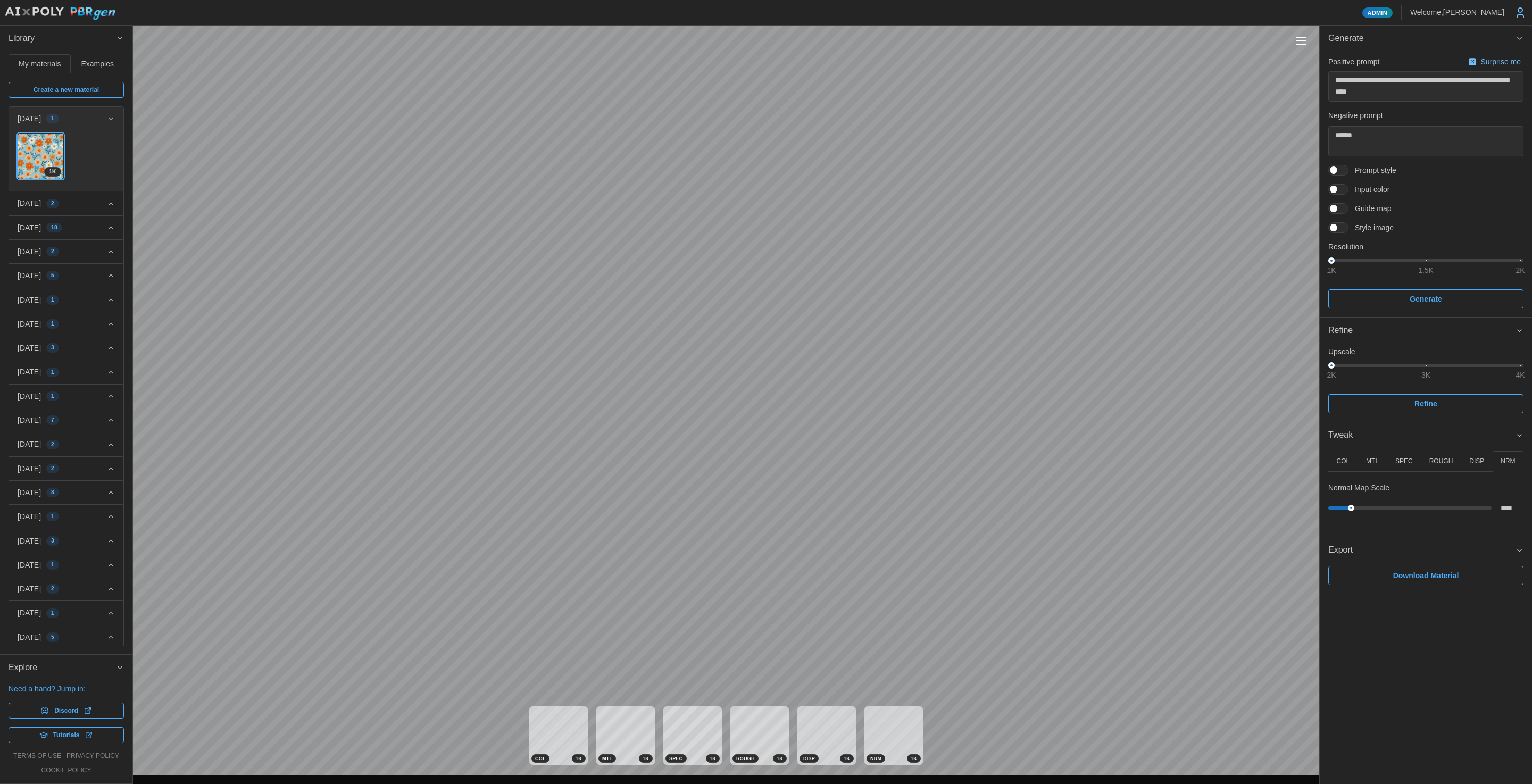
type textarea "*"
